Goal: Check status: Check status

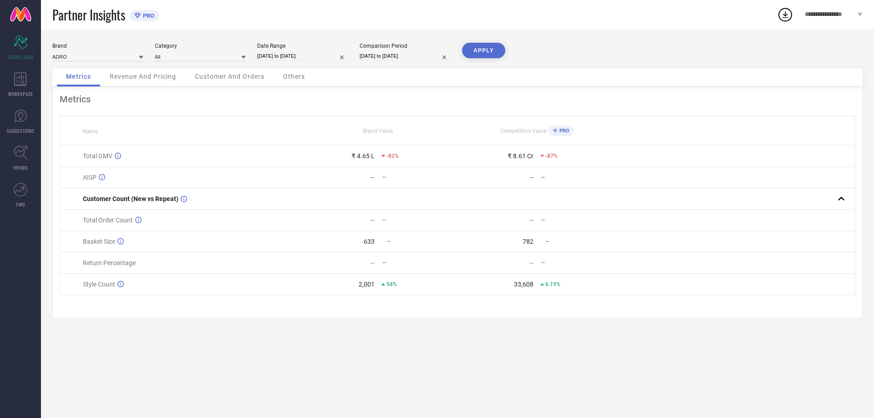
click at [281, 57] on input "[DATE] to [DATE]" at bounding box center [302, 56] width 91 height 10
select select "9"
select select "2025"
select select "10"
select select "2025"
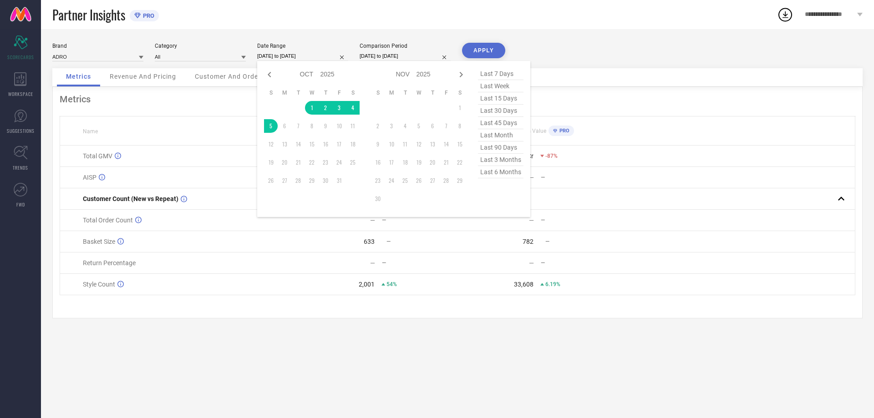
click at [501, 136] on span "last month" at bounding box center [501, 135] width 46 height 12
type input "[DATE] to [DATE]"
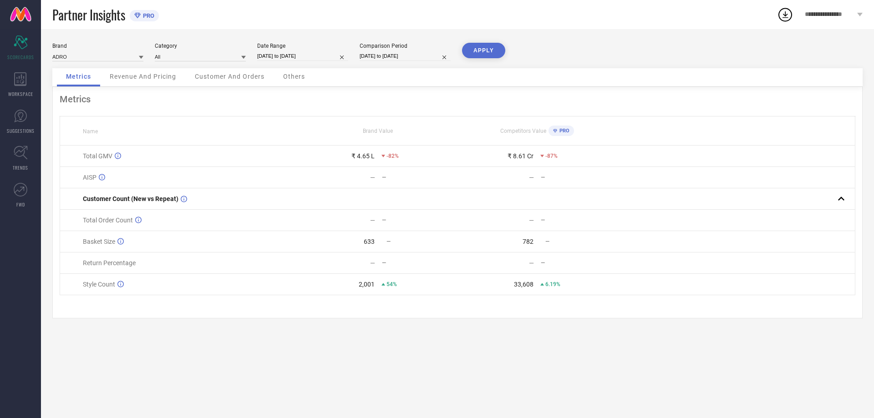
click at [490, 48] on button "APPLY" at bounding box center [483, 50] width 43 height 15
click at [296, 52] on input "[DATE] to [DATE]" at bounding box center [302, 56] width 91 height 10
select select "8"
select select "2025"
select select "9"
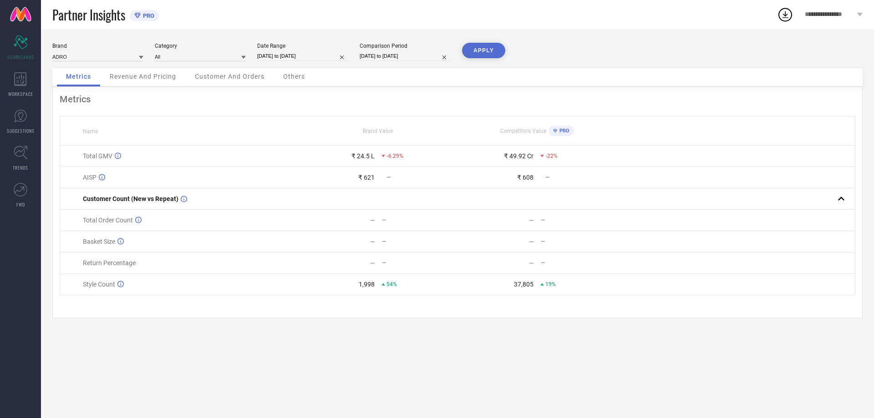
select select "2025"
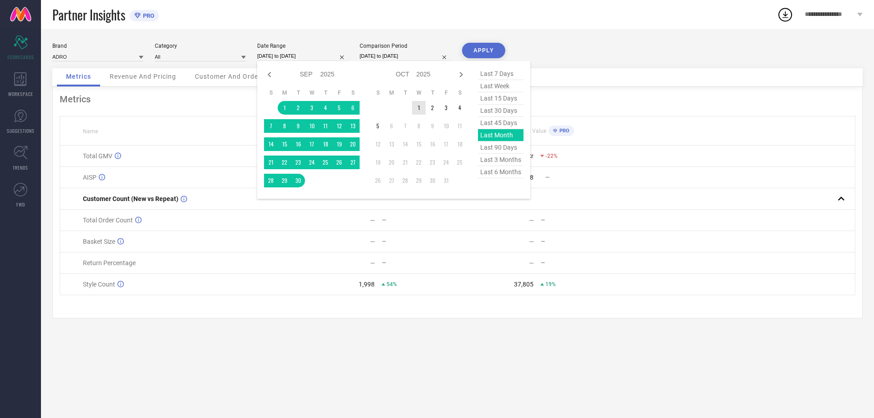
click at [418, 109] on td "1" at bounding box center [419, 108] width 14 height 14
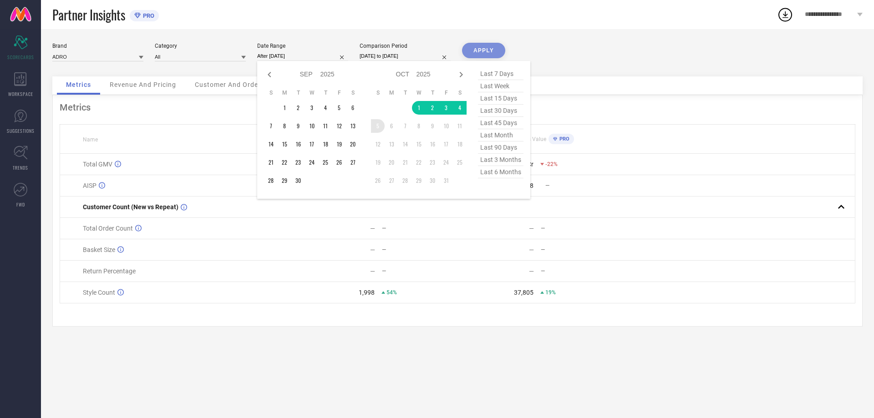
type input "[DATE] to [DATE]"
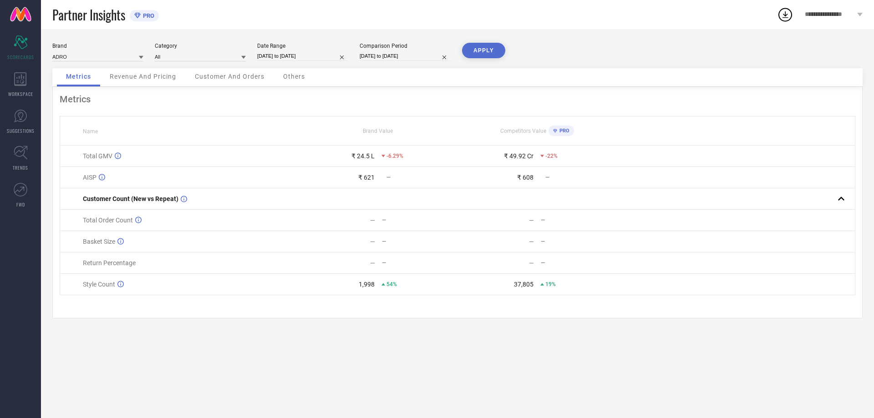
click at [482, 50] on button "APPLY" at bounding box center [483, 50] width 43 height 15
